Goal: Check status

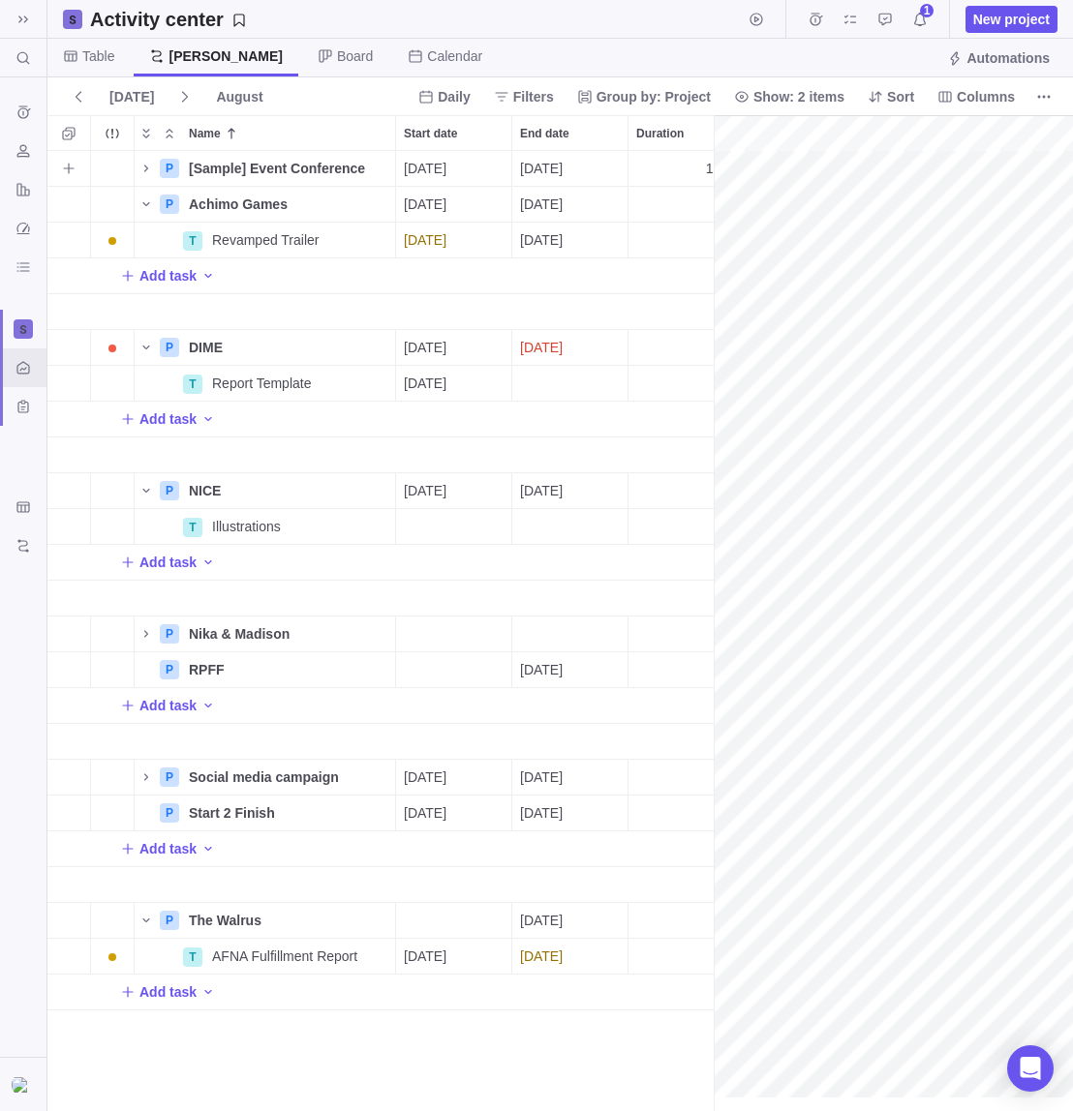
scroll to position [0, 3214]
click at [17, 335] on div at bounding box center [23, 328] width 19 height 19
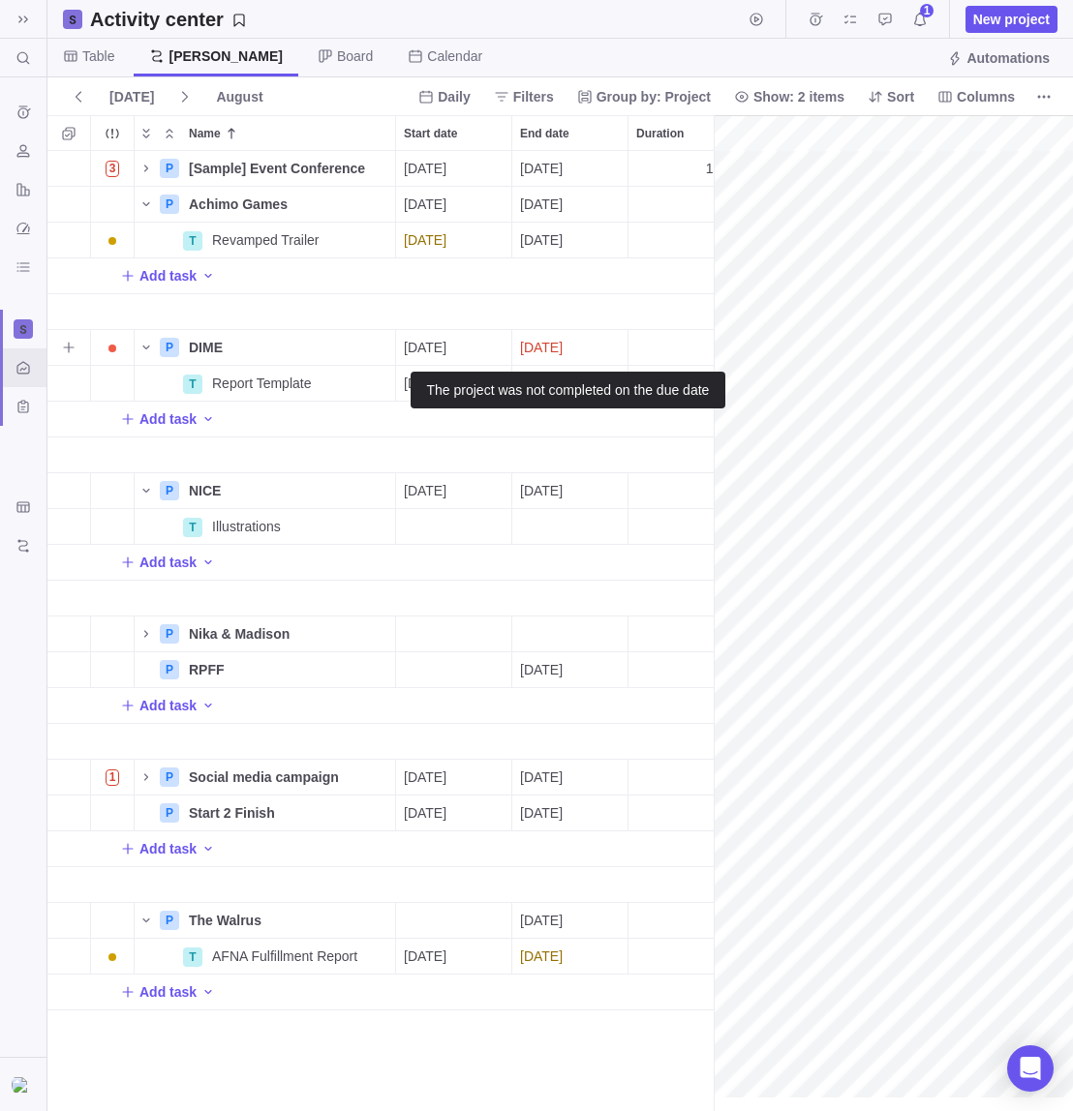
click at [530, 350] on span "[DATE]" at bounding box center [541, 347] width 43 height 19
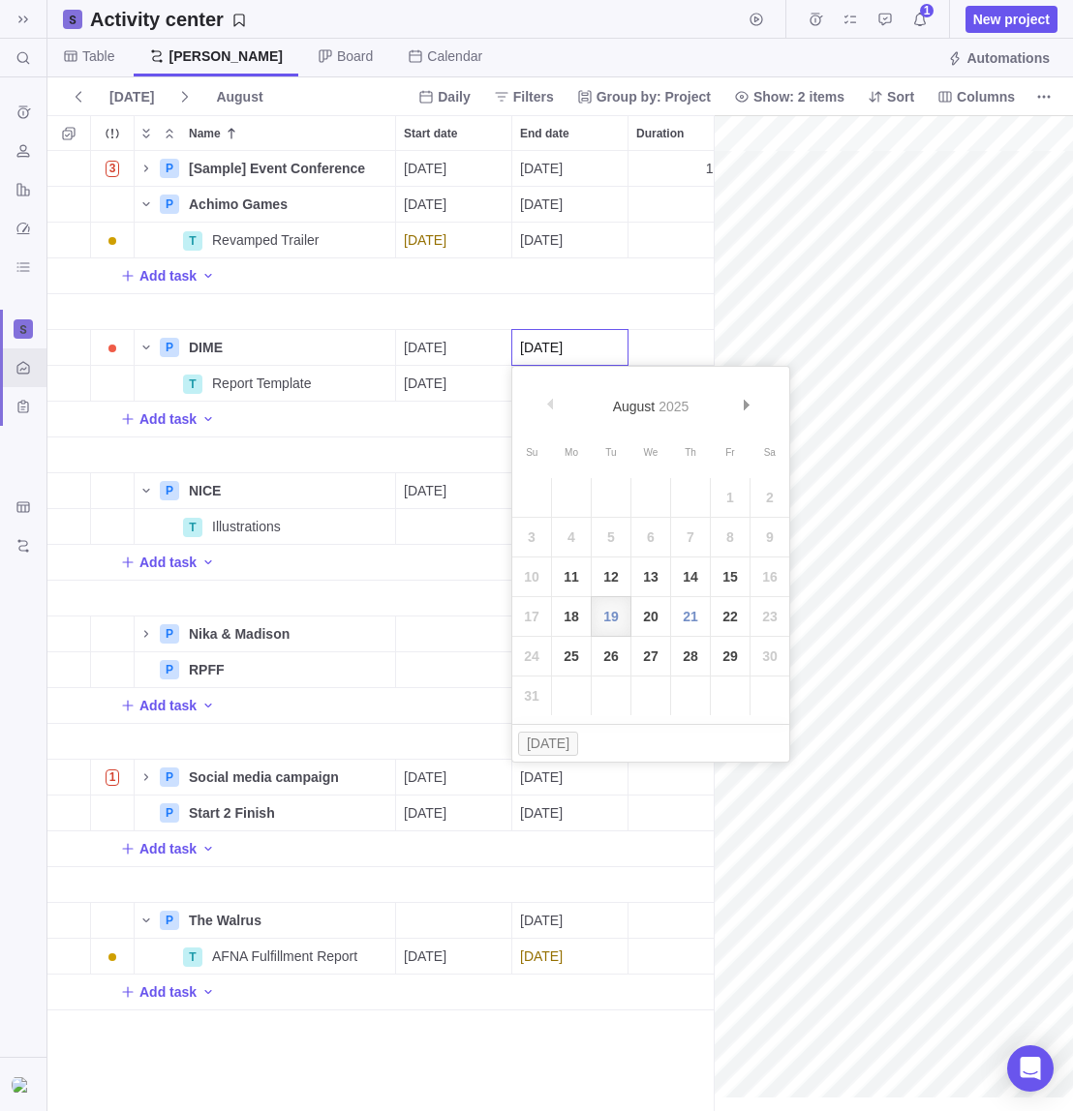
click at [526, 348] on input "[DATE]" at bounding box center [569, 347] width 117 height 37
click at [418, 341] on div "3 P [Sample] Event Conference Details [DATE] [DATE] 118d In progress 2 P Achimo…" at bounding box center [380, 631] width 666 height 960
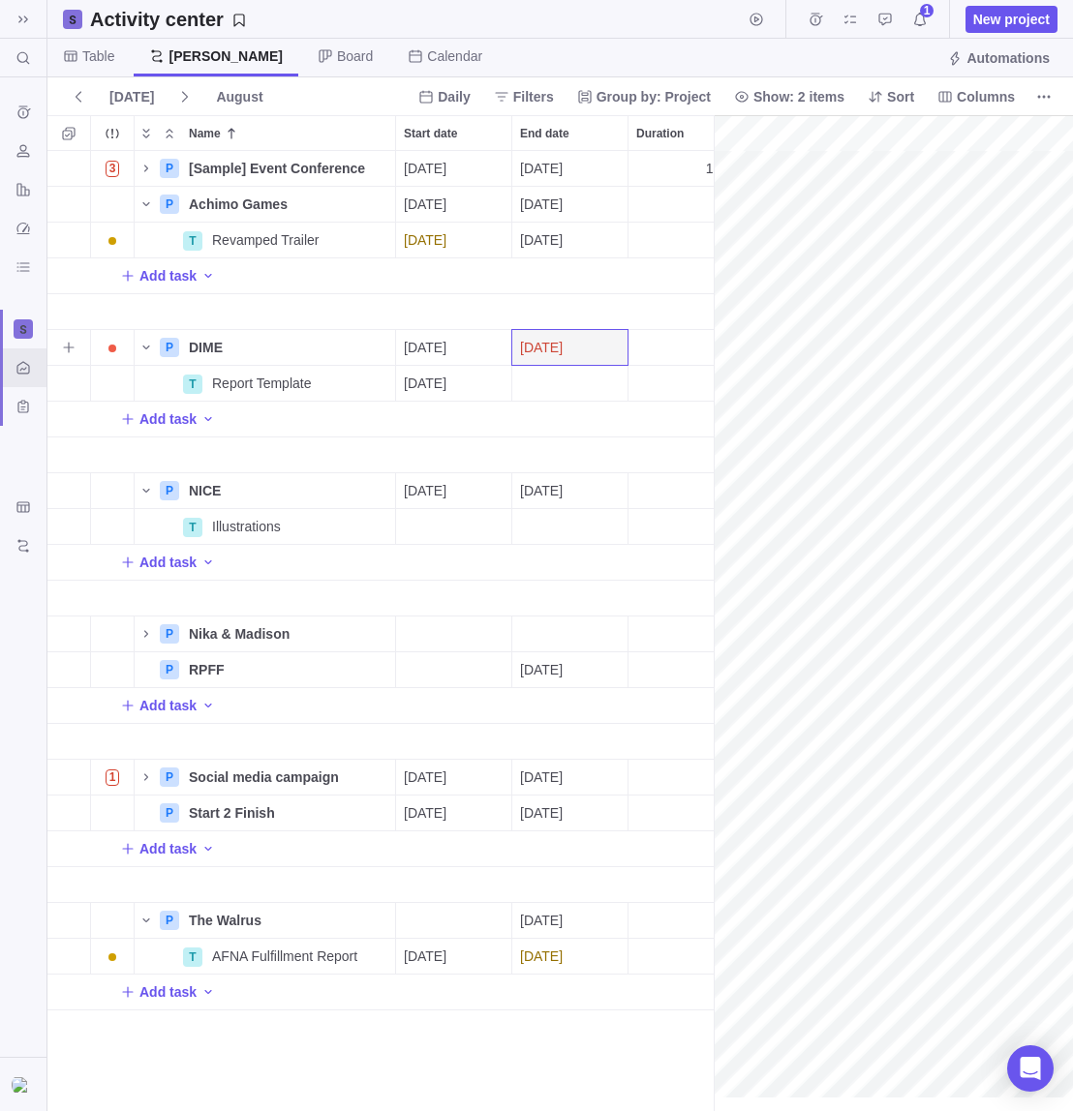
click at [416, 345] on span "[DATE]" at bounding box center [425, 347] width 43 height 19
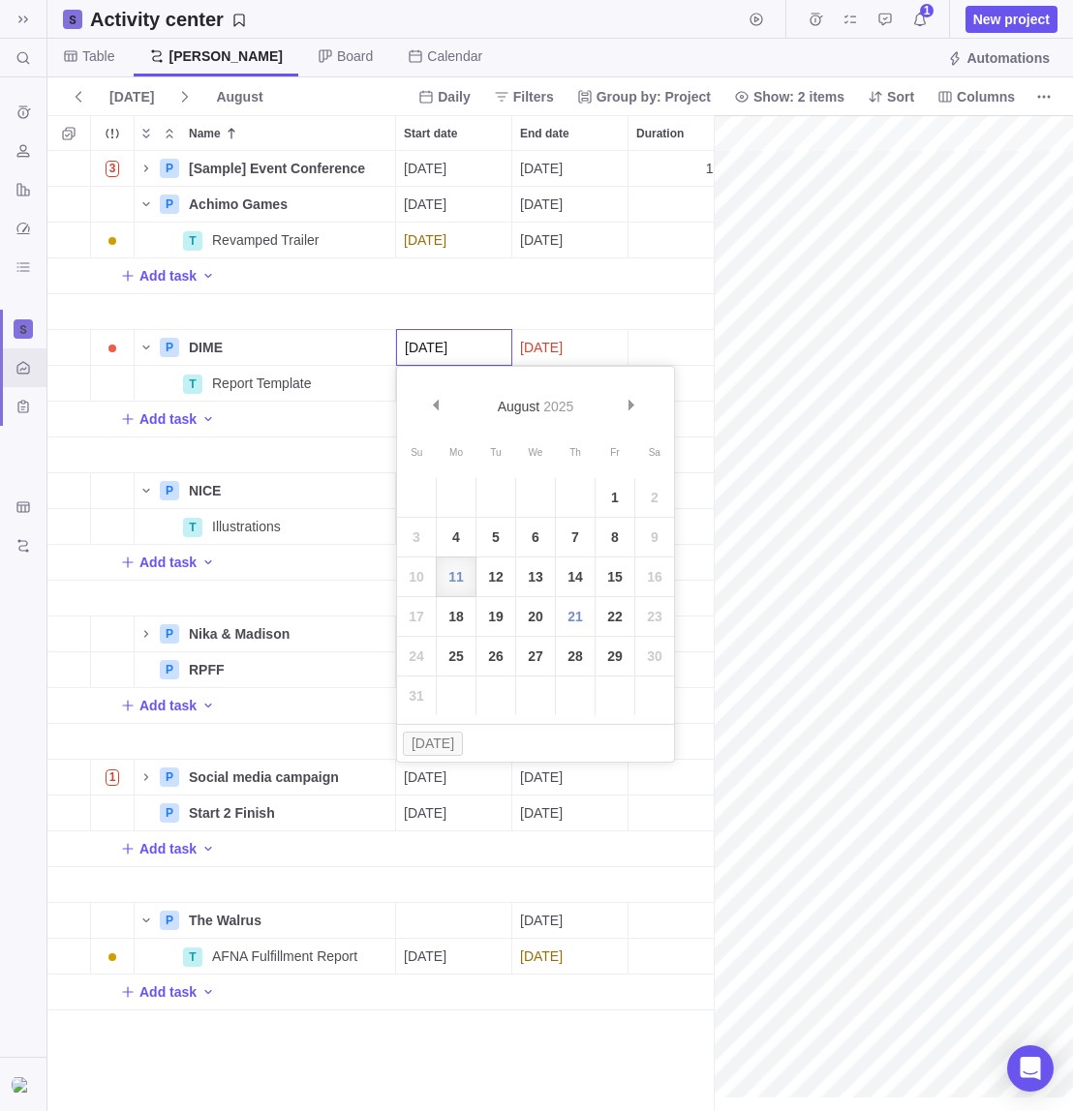
click at [542, 339] on div "3 P [Sample] Event Conference Details [DATE] [DATE] 118d In progress 2 P Achimo…" at bounding box center [380, 631] width 666 height 960
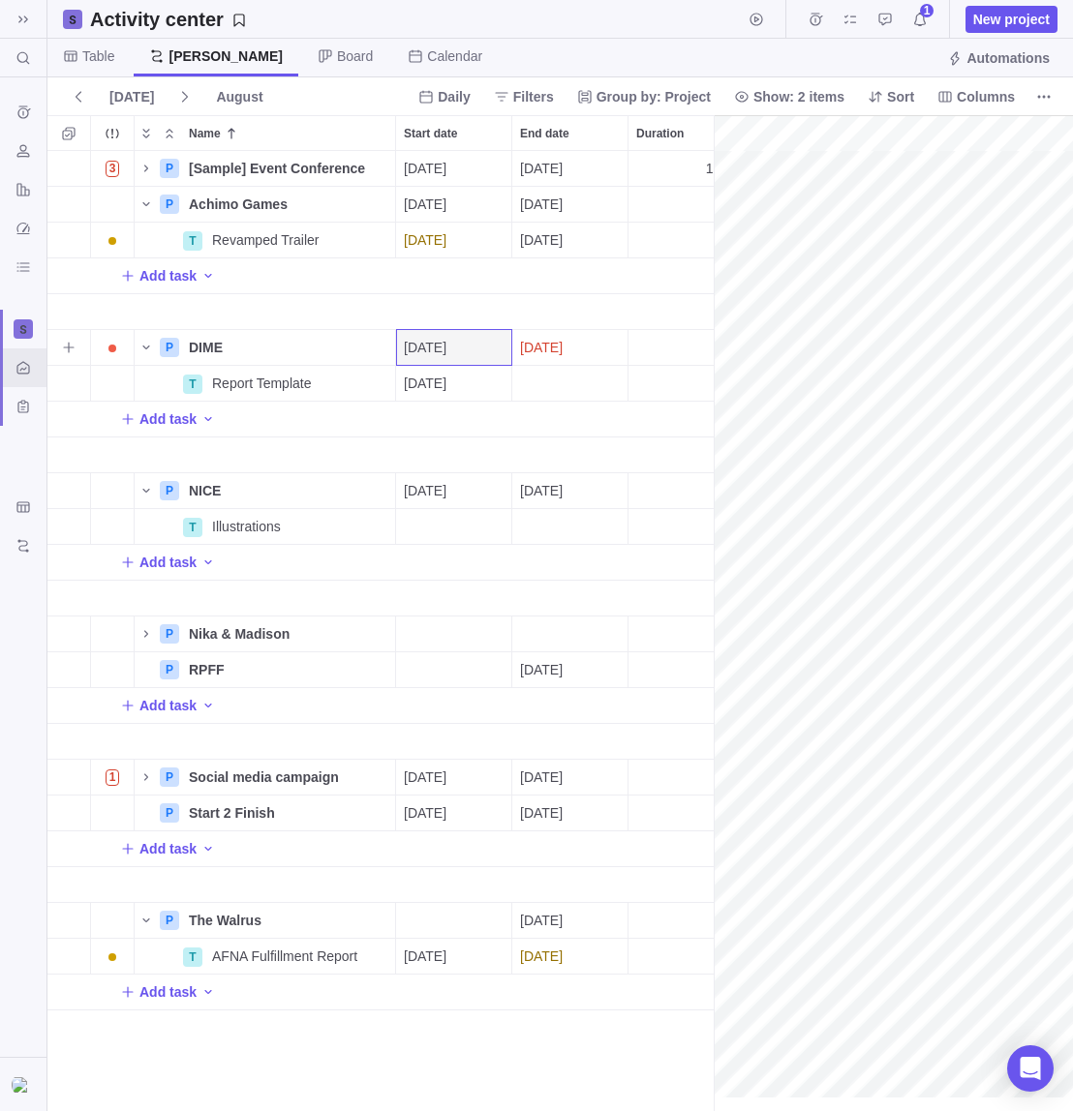
click at [546, 342] on span "[DATE]" at bounding box center [541, 347] width 43 height 19
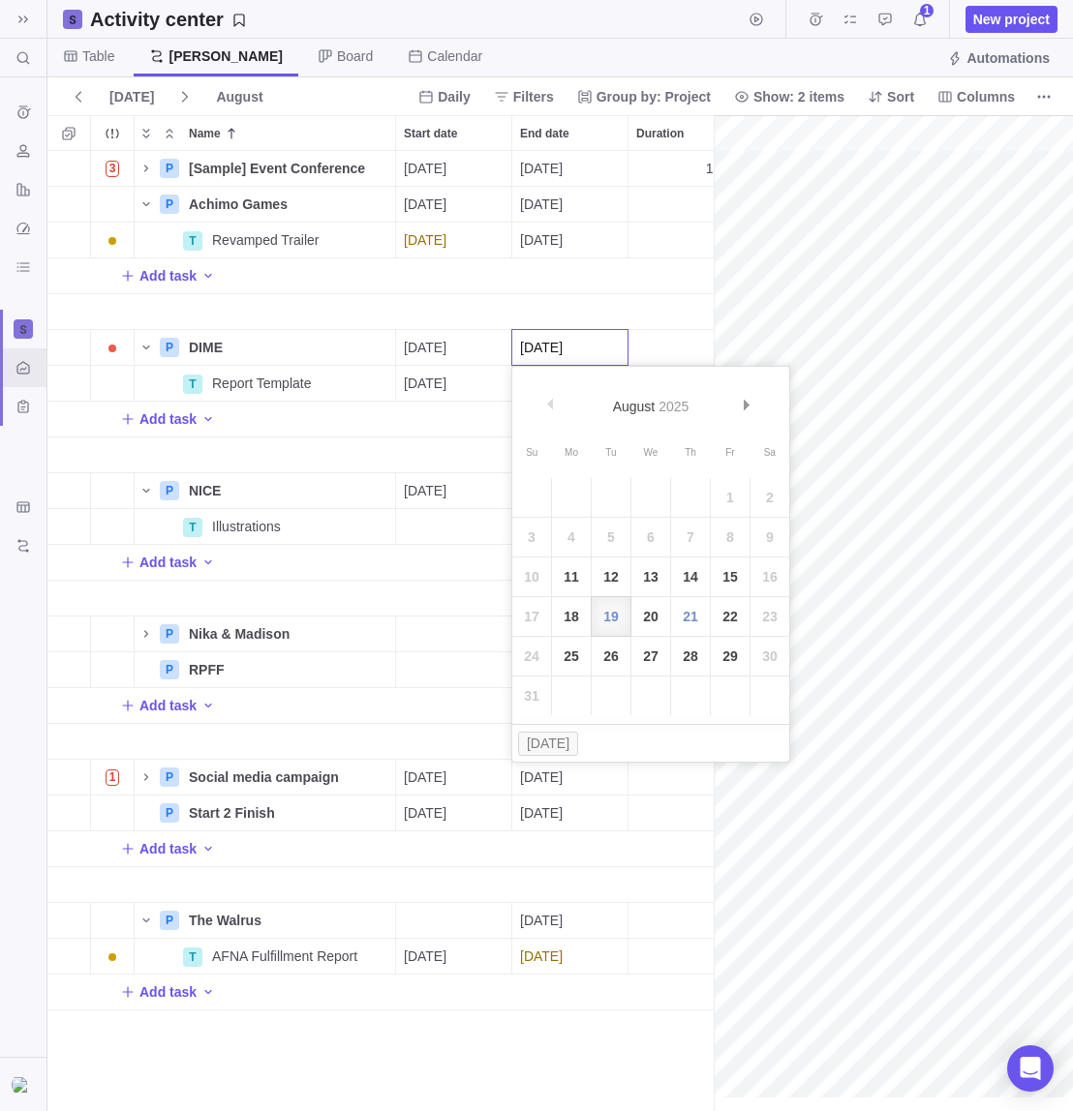
click at [505, 344] on div "3 P [Sample] Event Conference Details [DATE] [DATE] 118d In progress 2 P Achimo…" at bounding box center [380, 631] width 666 height 960
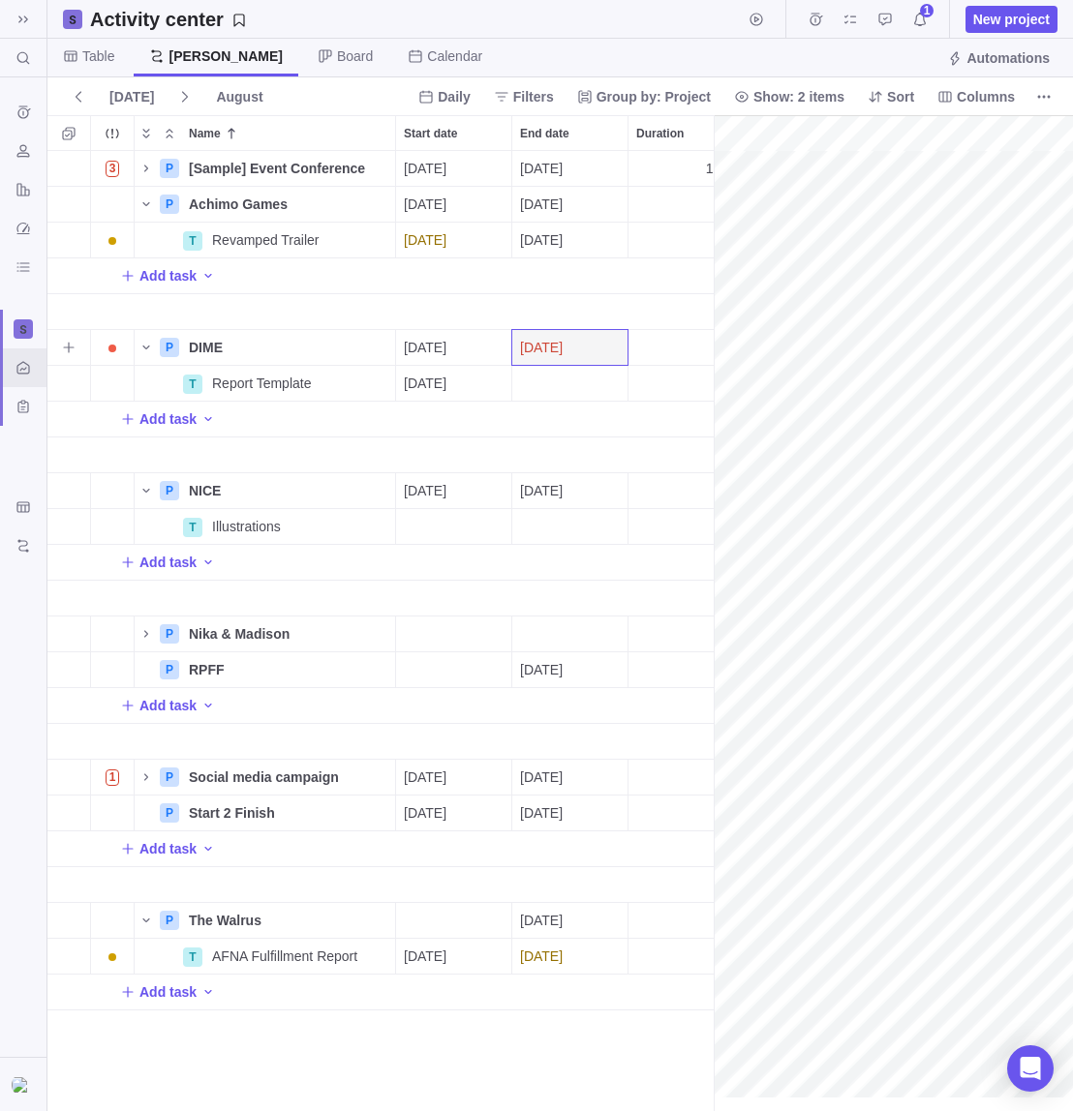
click at [599, 349] on div "[DATE]" at bounding box center [569, 347] width 115 height 35
click at [450, 372] on div "3 P [Sample] Event Conference Details [DATE] [DATE] 118d In progress 2 P Achimo…" at bounding box center [380, 631] width 666 height 960
click at [303, 352] on icon "Name" at bounding box center [299, 347] width 15 height 15
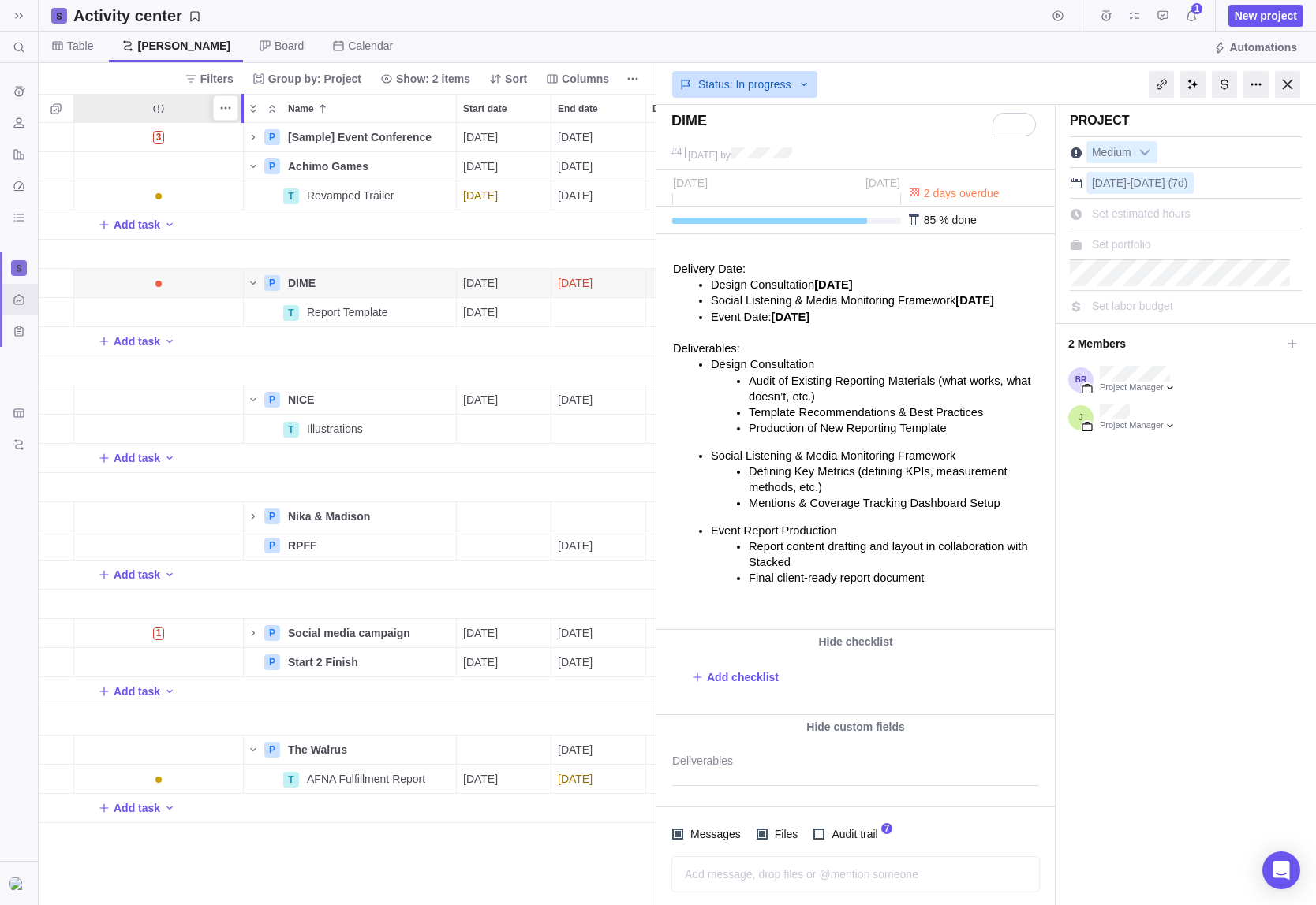
drag, startPoint x: 107, startPoint y: 106, endPoint x: 235, endPoint y: 119, distance: 128.7
click at [235, 119] on div "Name Start date End date Duration Status ID Dependency Assignees 3 P [Sample] E…" at bounding box center [347, 499] width 618 height 811
click at [208, 103] on div at bounding box center [158, 108] width 169 height 28
click at [212, 138] on div "3" at bounding box center [158, 137] width 169 height 29
click at [160, 140] on span "3" at bounding box center [159, 138] width 12 height 13
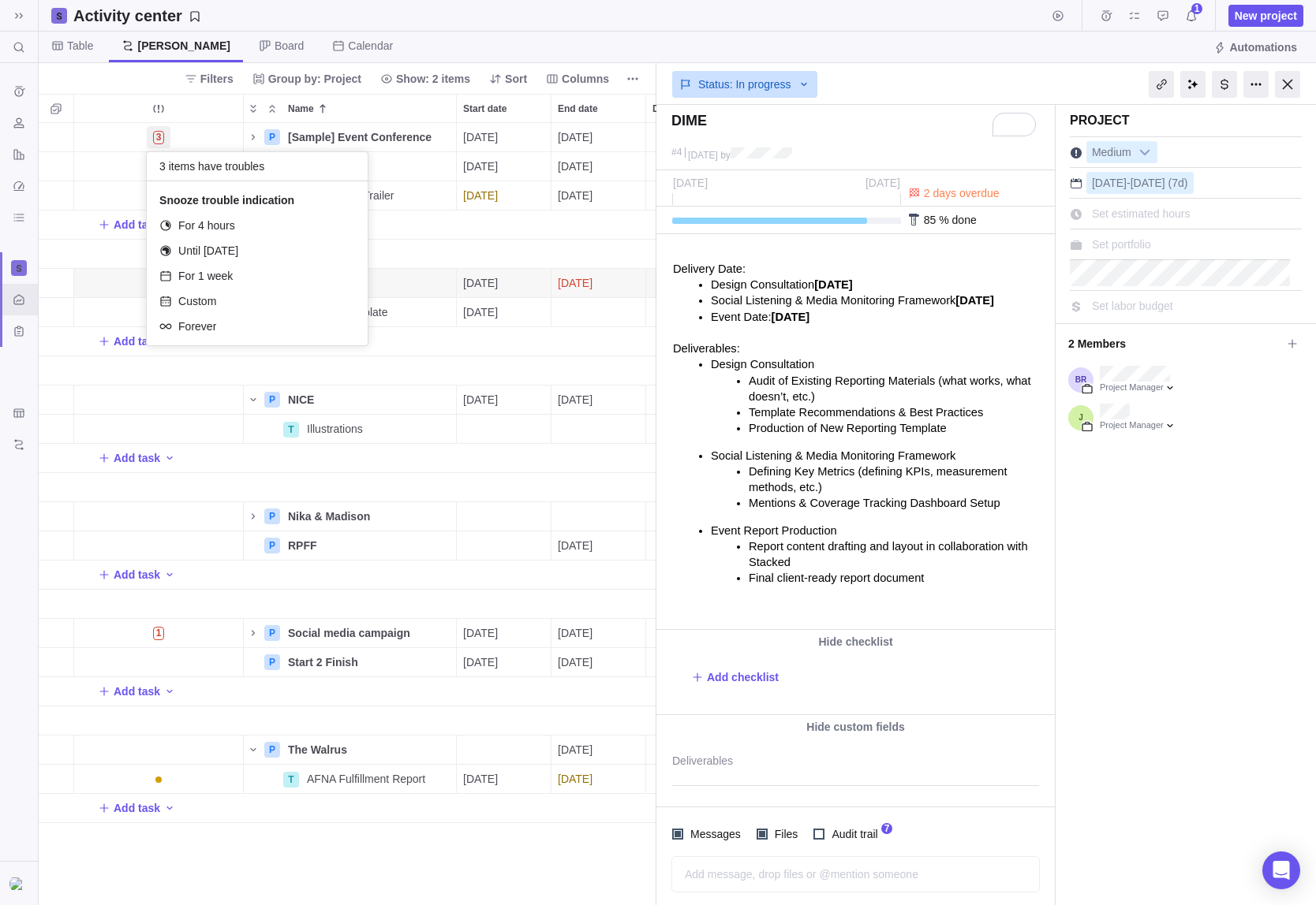
click at [133, 134] on div "3 P [Sample] Event Conference Details [DATE] [DATE] 118d In progress 2 P Achimo…" at bounding box center [347, 514] width 618 height 782
